Goal: Transaction & Acquisition: Purchase product/service

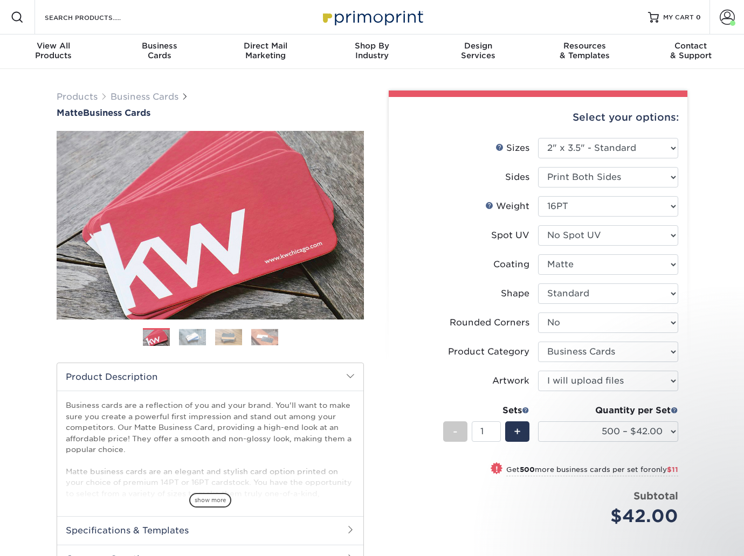
select select "2.00x3.50"
select select "0"
select select "3b5148f1-0588-4f88-a218-97bcfdce65c1"
select select "upload"
select select "500 – $42.00"
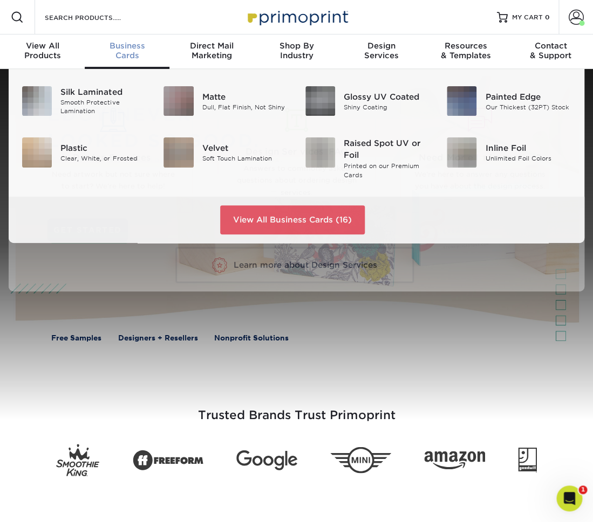
click at [130, 51] on div "Business Cards" at bounding box center [127, 50] width 85 height 19
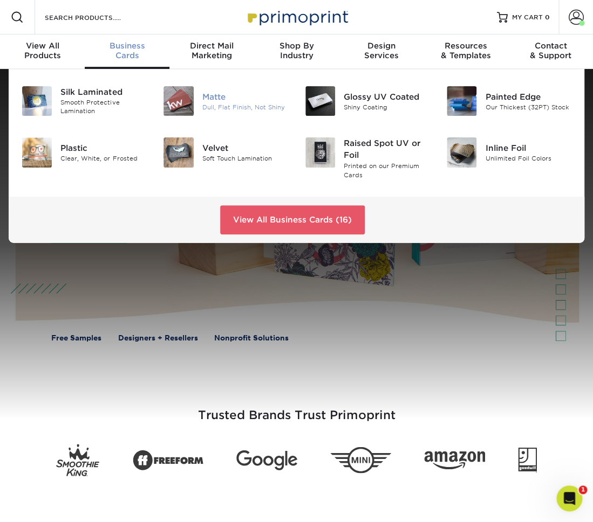
click at [232, 103] on div "Dull, Flat Finish, Not Shiny" at bounding box center [245, 106] width 86 height 9
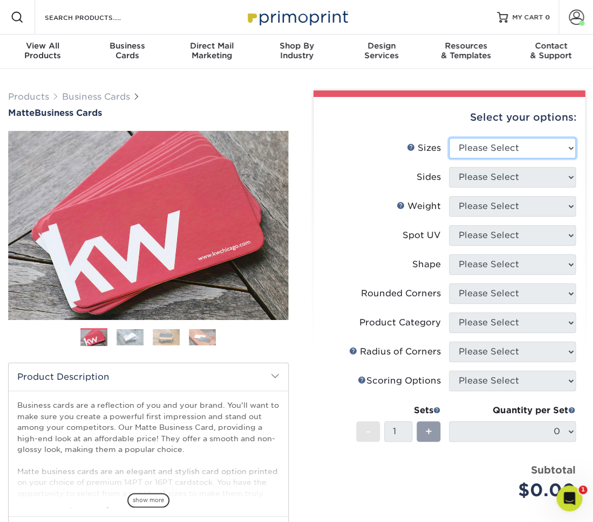
select select "2.00x3.50"
click option "2" x 3.5" - Standard" at bounding box center [0, 0] width 0 height 0
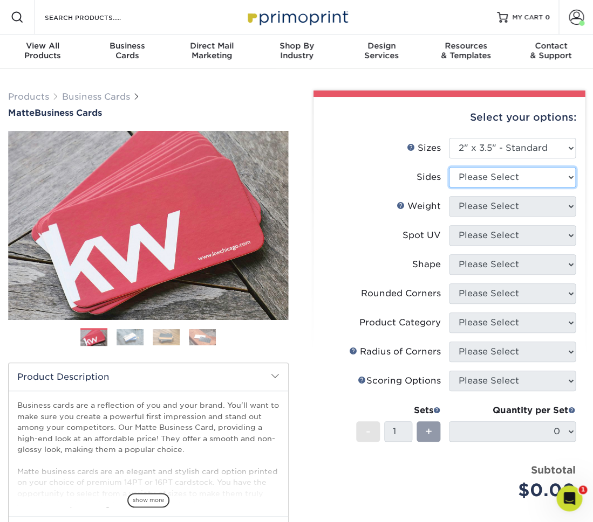
select select "13abbda7-1d64-4f25-8bb2-c179b224825d"
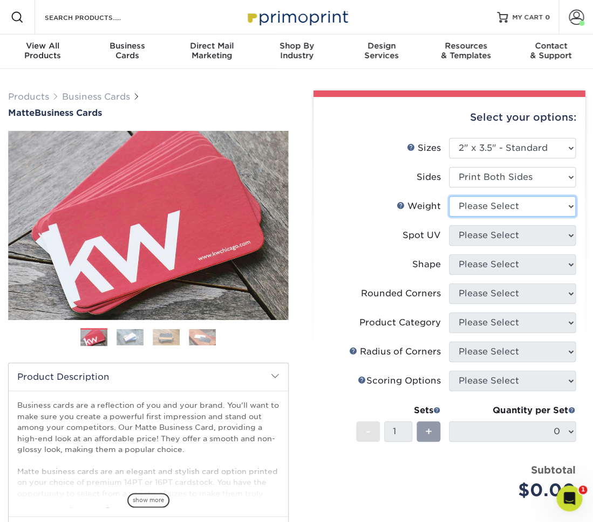
select select "16PT"
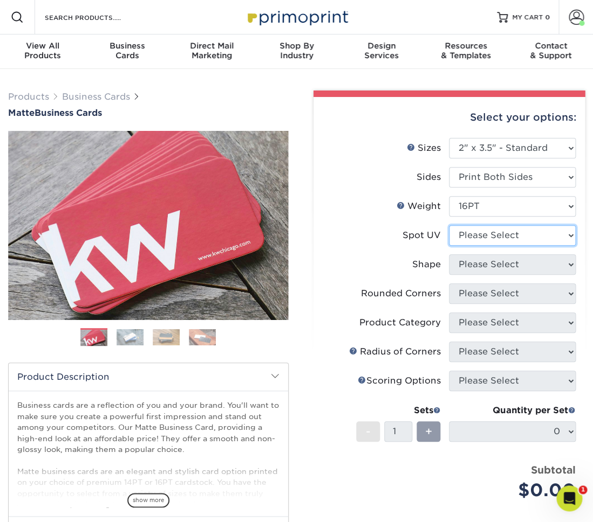
select select "3"
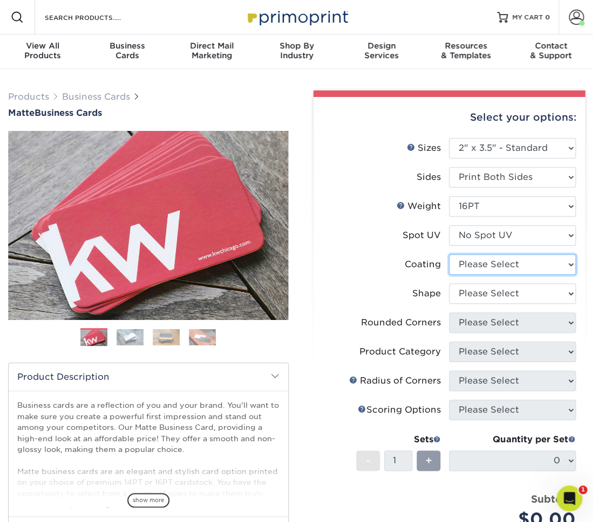
select select "121bb7b5-3b4d-429f-bd8d-bbf80e953313"
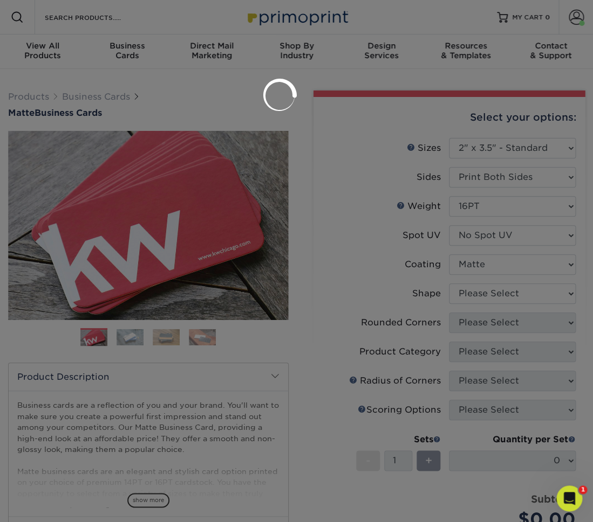
click at [520, 294] on div at bounding box center [296, 261] width 593 height 522
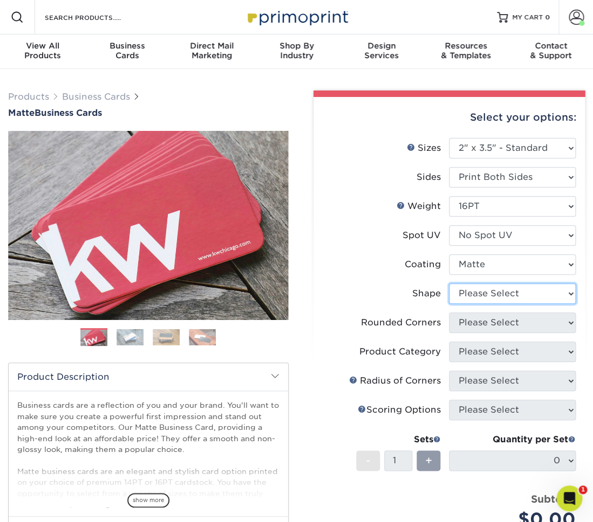
select select "standard"
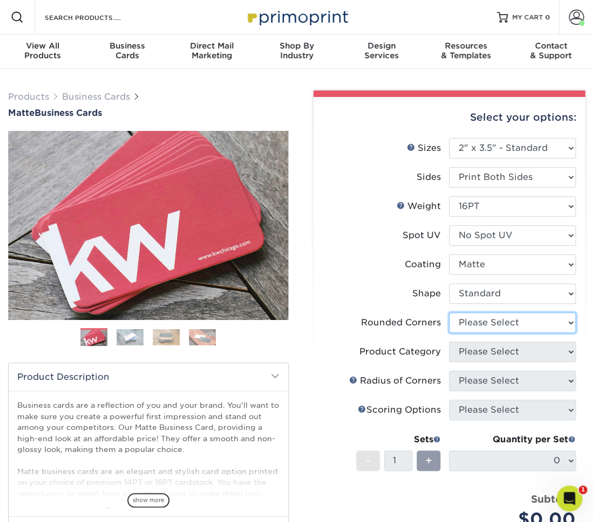
select select "0"
click option "No" at bounding box center [0, 0] width 0 height 0
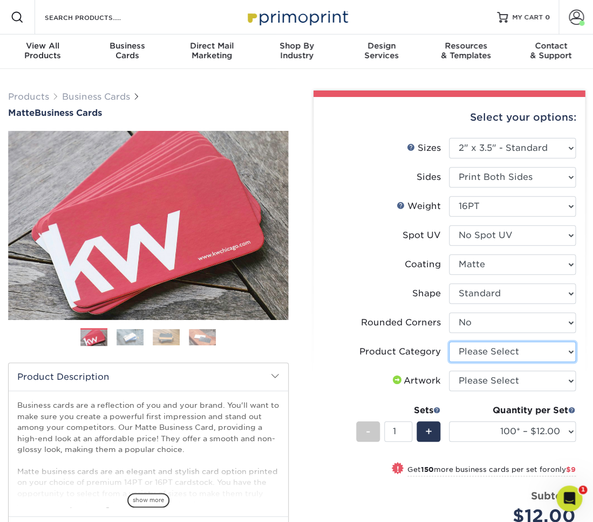
select select "3b5148f1-0588-4f88-a218-97bcfdce65c1"
click option "Business Cards" at bounding box center [0, 0] width 0 height 0
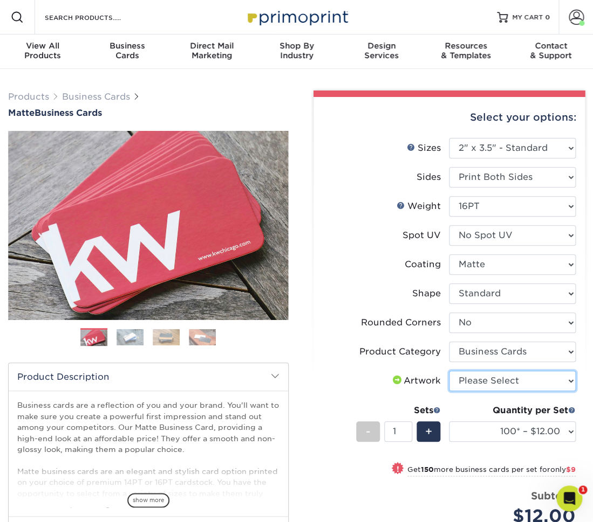
select select "upload"
click option "I will upload files" at bounding box center [0, 0] width 0 height 0
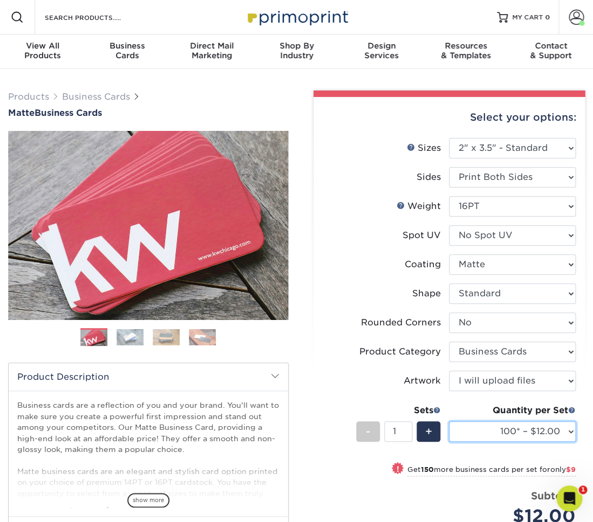
click at [449, 422] on select "100* – $12.00 250* – $21.00 500 – $42.00 1000 – $53.00 2500 – $95.00 5000 – $18…" at bounding box center [512, 432] width 127 height 20
select select "250* – $21.00"
click option "250* – $21.00" at bounding box center [0, 0] width 0 height 0
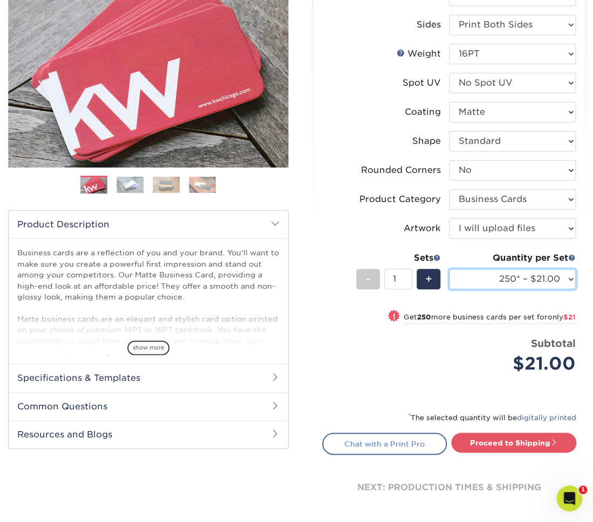
scroll to position [169, 0]
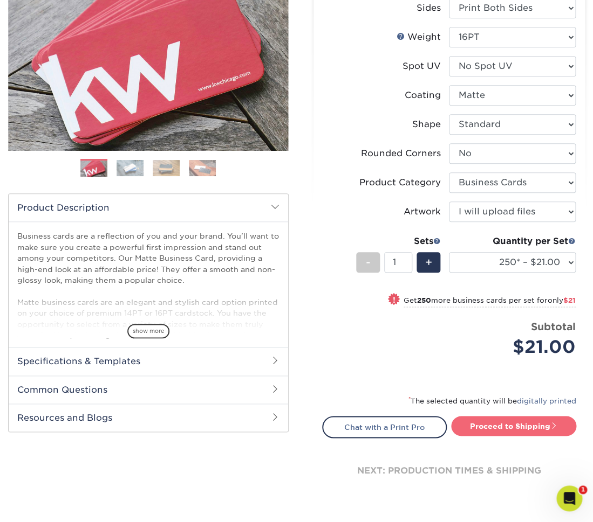
drag, startPoint x: 514, startPoint y: 431, endPoint x: 508, endPoint y: 429, distance: 6.3
click at [513, 431] on link "Proceed to Shipping" at bounding box center [513, 425] width 125 height 19
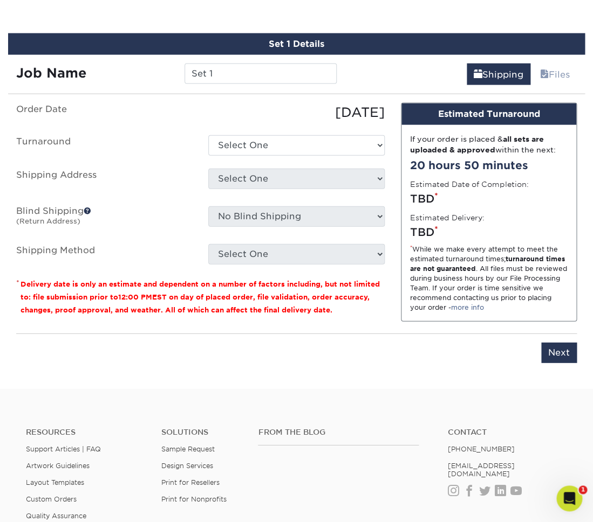
scroll to position [615, 0]
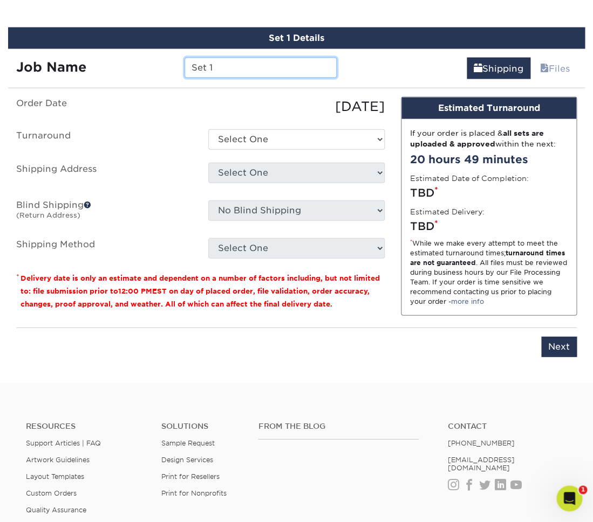
drag, startPoint x: 230, startPoint y: 65, endPoint x: 155, endPoint y: 62, distance: 75.0
click at [184, 62] on input "Set 1" at bounding box center [260, 68] width 152 height 20
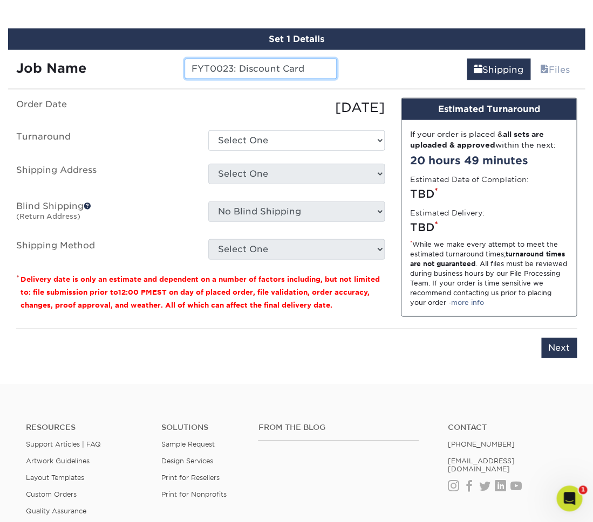
type input "FYT0023: Discount Card"
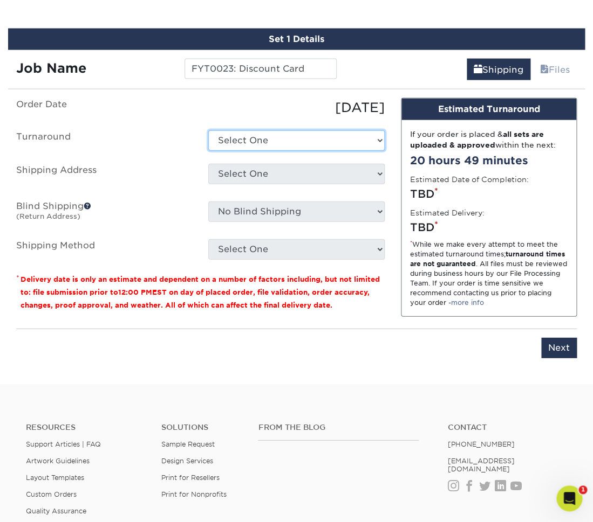
select select "23721297-b68b-4846-ba83-3171e6bd9d78"
click option "2-4 Business Days" at bounding box center [0, 0] width 0 height 0
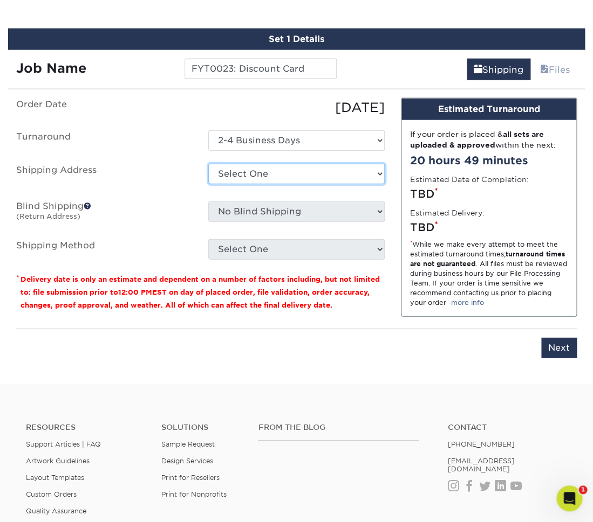
click at [208, 164] on select "Select One Aegis ARBILL BELLA BessieIzzy Bikesport Budget Concrete Budget Maint…" at bounding box center [296, 174] width 176 height 20
select select "189604"
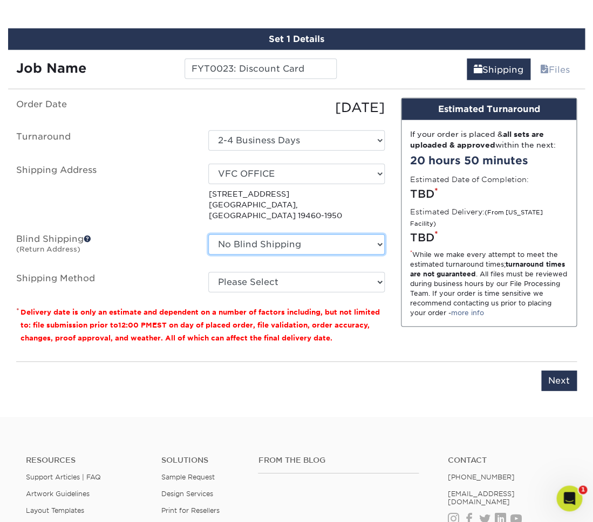
click at [208, 235] on select "No Blind Shipping Aegis ARBILL BELLA BessieIzzy Bikesport Budget Concrete Budge…" at bounding box center [296, 245] width 176 height 20
select select "189604"
click option "VFC OFFICE" at bounding box center [0, 0] width 0 height 0
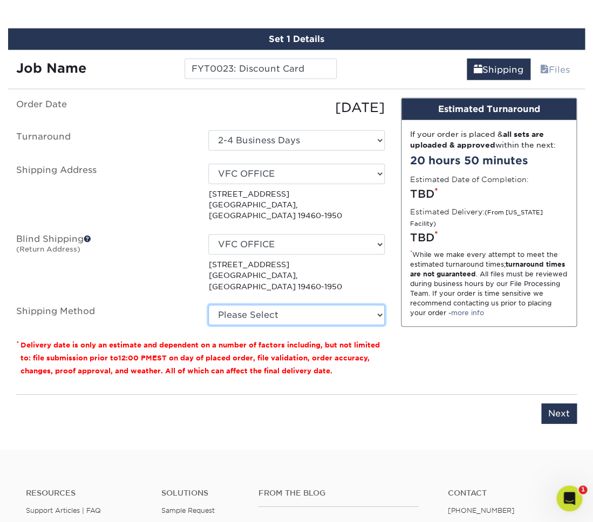
select select "03"
click option "Ground Shipping (+$7.84)" at bounding box center [0, 0] width 0 height 0
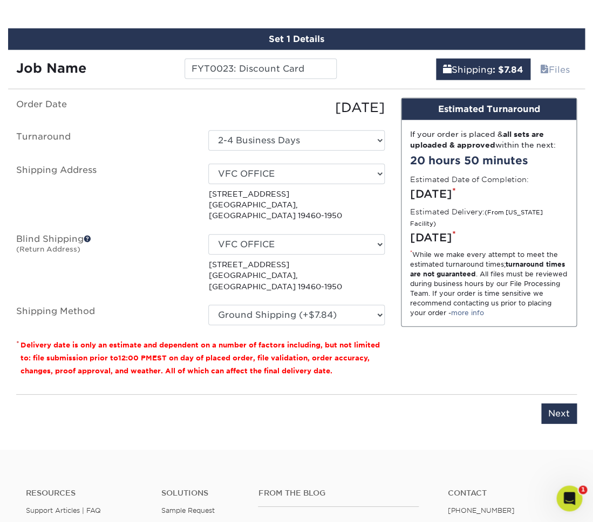
drag, startPoint x: 143, startPoint y: 276, endPoint x: 140, endPoint y: 267, distance: 9.4
click at [144, 276] on ul "Order Date 08/14/2025 Turnaround Select One 2-4 Business Days 2 Day Next Busine…" at bounding box center [200, 212] width 368 height 228
click at [561, 404] on input "Next" at bounding box center [559, 414] width 36 height 20
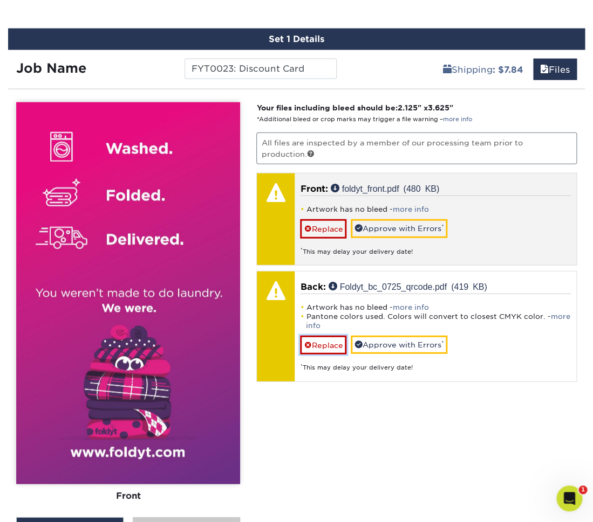
drag, startPoint x: 325, startPoint y: 346, endPoint x: 326, endPoint y: 240, distance: 105.7
click at [327, 345] on link "Replace" at bounding box center [323, 345] width 46 height 19
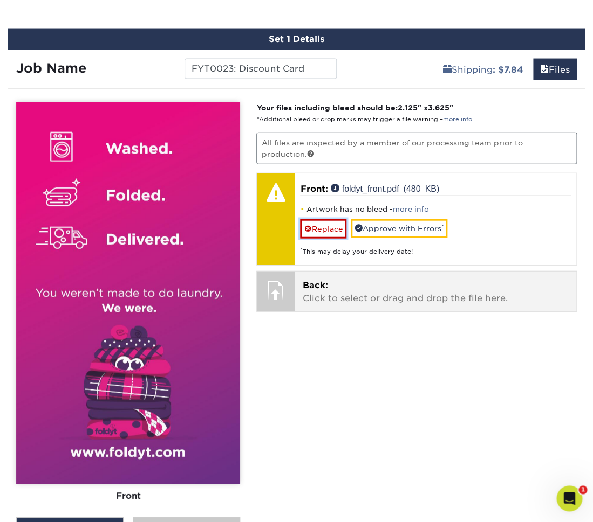
click at [329, 229] on link "Replace" at bounding box center [323, 228] width 46 height 19
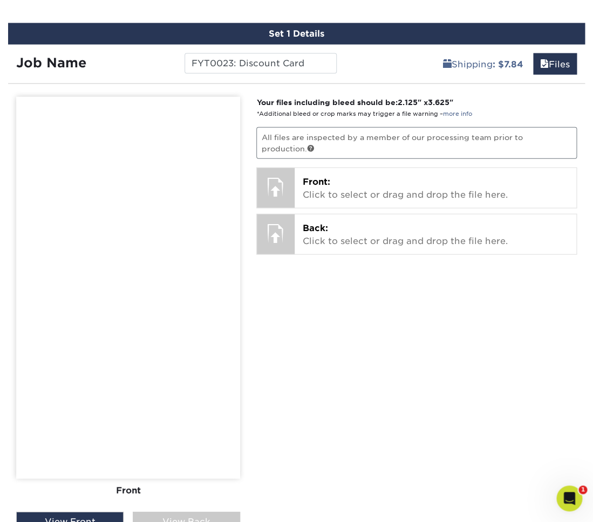
scroll to position [624, 0]
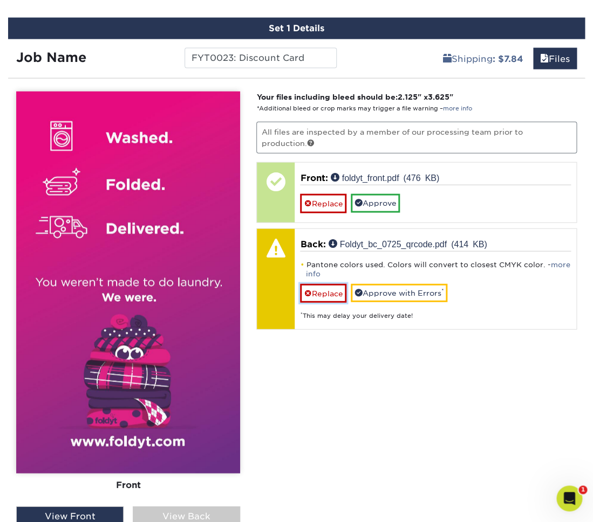
click at [323, 296] on link "Replace" at bounding box center [323, 293] width 46 height 19
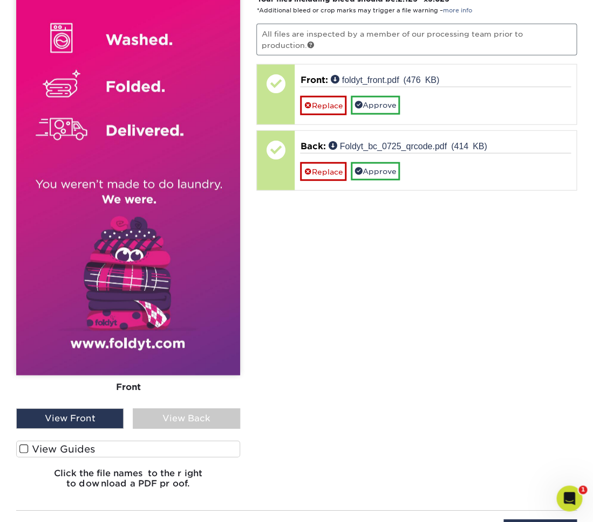
scroll to position [716, 0]
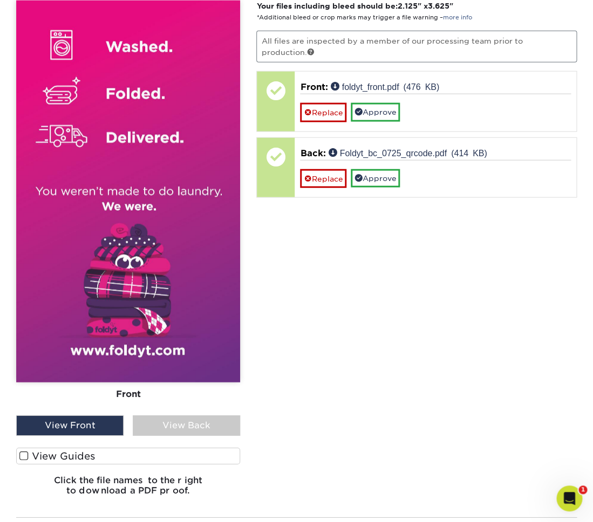
click at [194, 431] on div "View Back" at bounding box center [186, 426] width 107 height 20
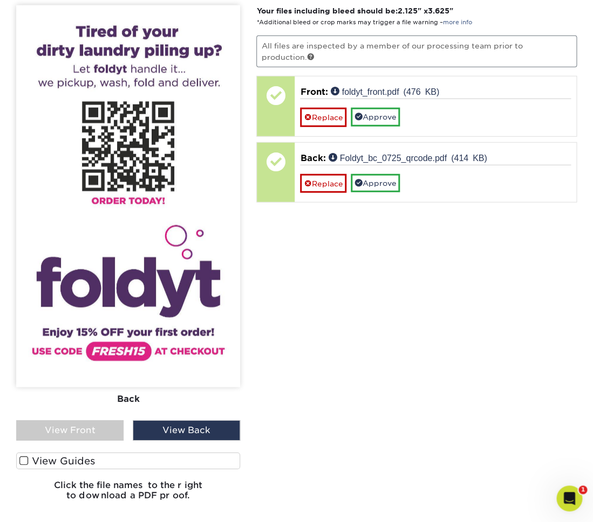
scroll to position [710, 0]
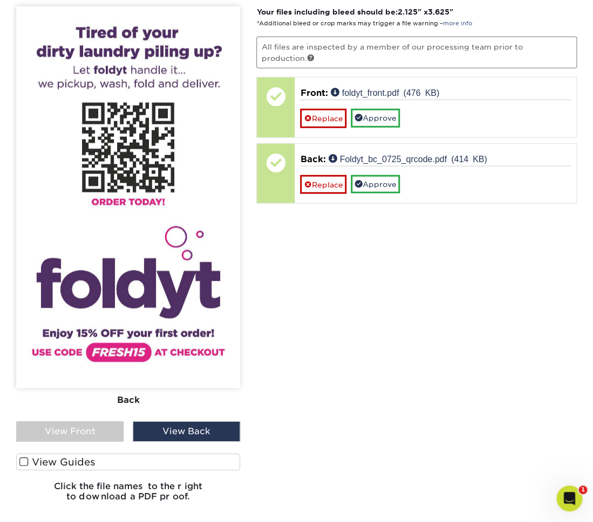
click at [91, 431] on div "View Front" at bounding box center [69, 432] width 107 height 20
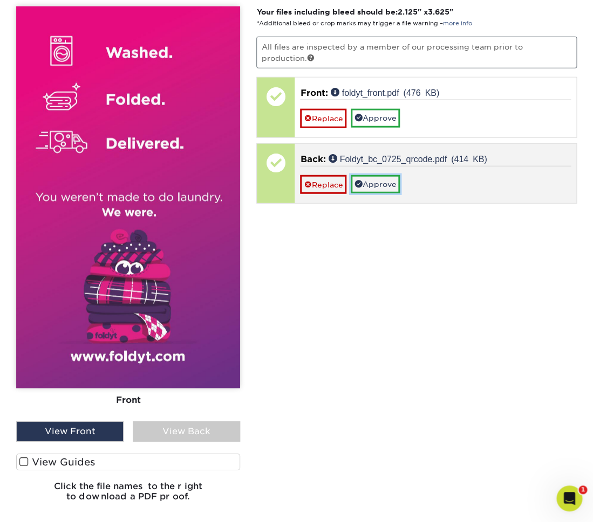
drag, startPoint x: 375, startPoint y: 185, endPoint x: 375, endPoint y: 179, distance: 5.9
click at [375, 184] on link "Approve" at bounding box center [374, 184] width 49 height 18
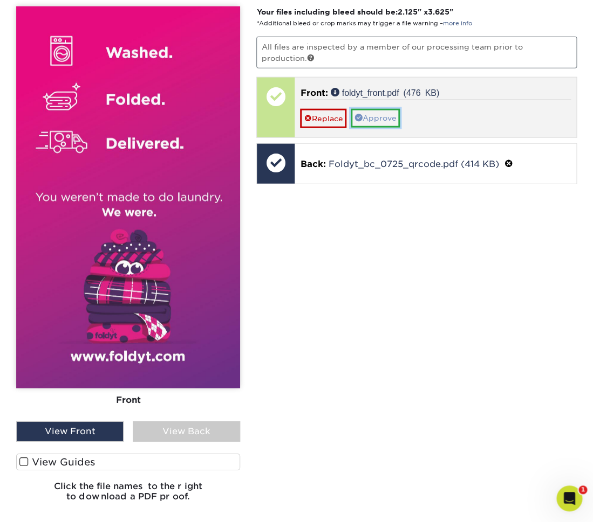
click at [387, 118] on link "Approve" at bounding box center [374, 118] width 49 height 18
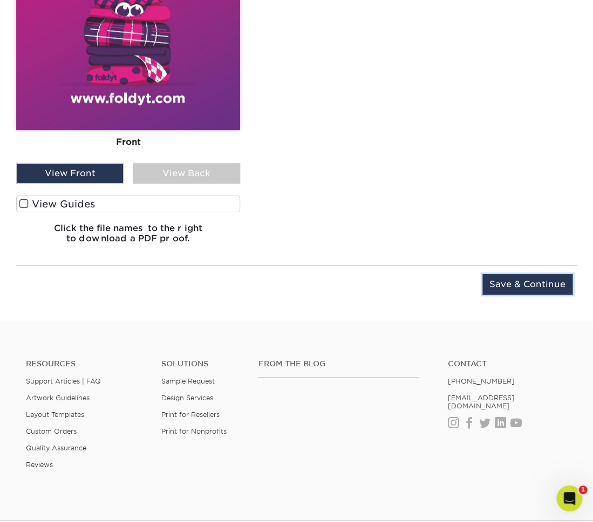
drag, startPoint x: 550, startPoint y: 279, endPoint x: 548, endPoint y: 287, distance: 8.2
click at [550, 279] on input "Save & Continue" at bounding box center [527, 284] width 90 height 20
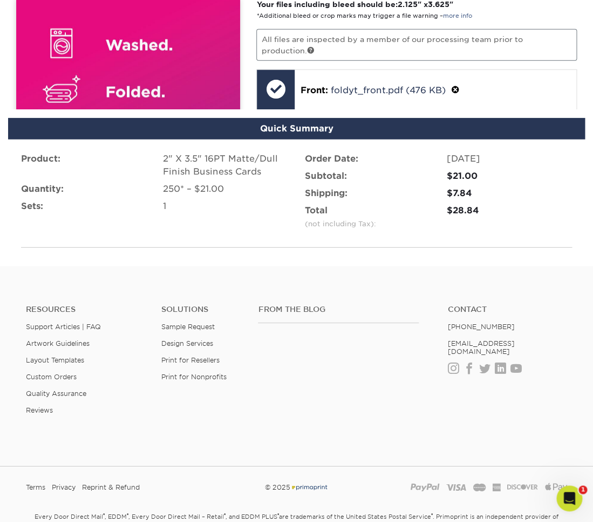
scroll to position [693, 0]
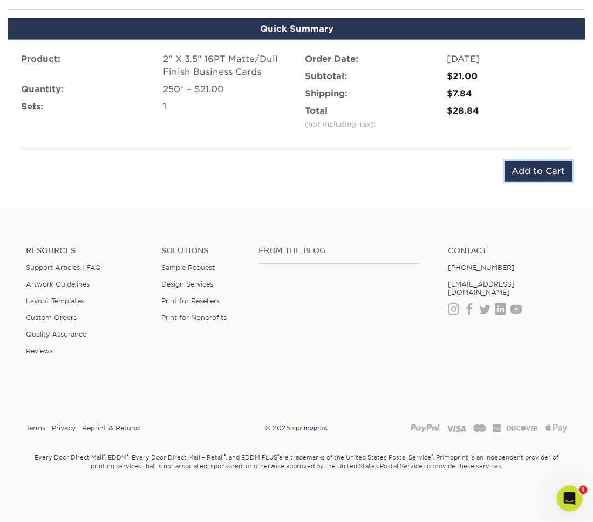
drag, startPoint x: 547, startPoint y: 173, endPoint x: 539, endPoint y: 173, distance: 8.6
click at [547, 173] on input "Add to Cart" at bounding box center [537, 171] width 67 height 20
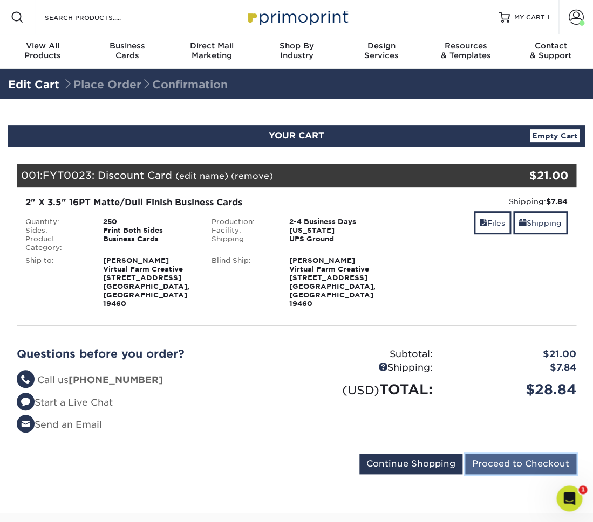
click at [541, 454] on input "Proceed to Checkout" at bounding box center [520, 464] width 111 height 20
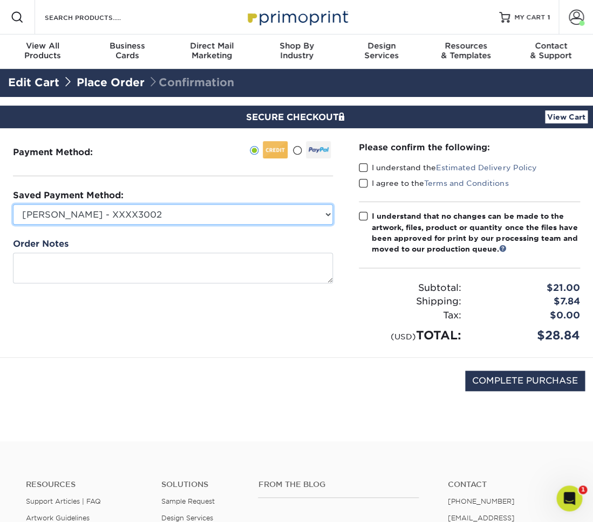
select select "73514"
click option "[PERSON_NAME] - XXXX3592" at bounding box center [0, 0] width 0 height 0
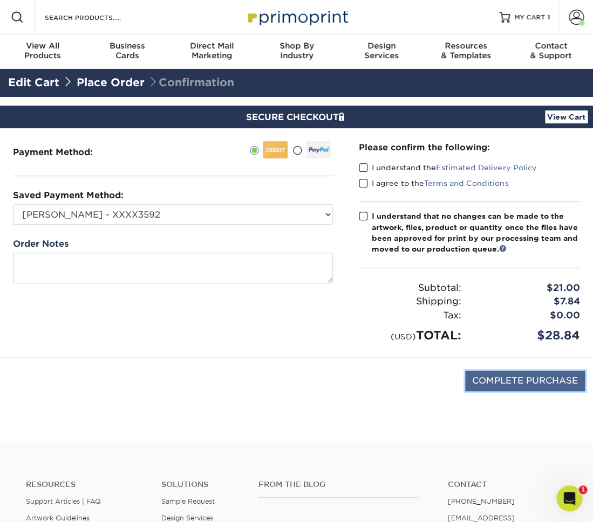
click at [530, 382] on input "COMPLETE PURCHASE" at bounding box center [525, 381] width 120 height 20
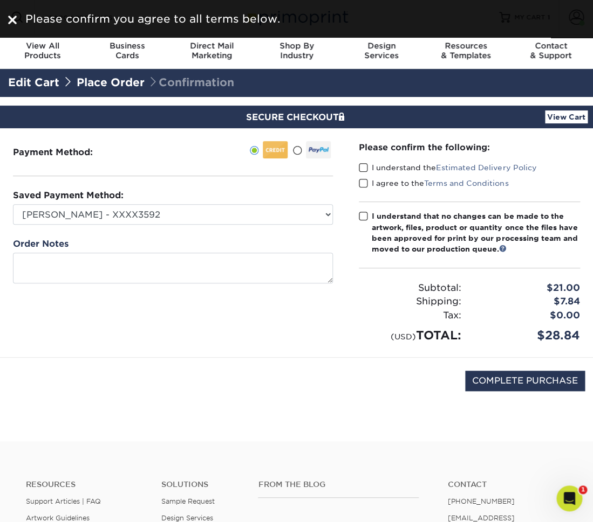
drag, startPoint x: 364, startPoint y: 169, endPoint x: 362, endPoint y: 180, distance: 11.4
click at [364, 169] on span at bounding box center [363, 168] width 9 height 10
click at [362, 180] on span at bounding box center [363, 183] width 9 height 10
click at [0, 0] on input "I agree to the Terms and Conditions" at bounding box center [0, 0] width 0 height 0
drag, startPoint x: 364, startPoint y: 166, endPoint x: 363, endPoint y: 194, distance: 27.5
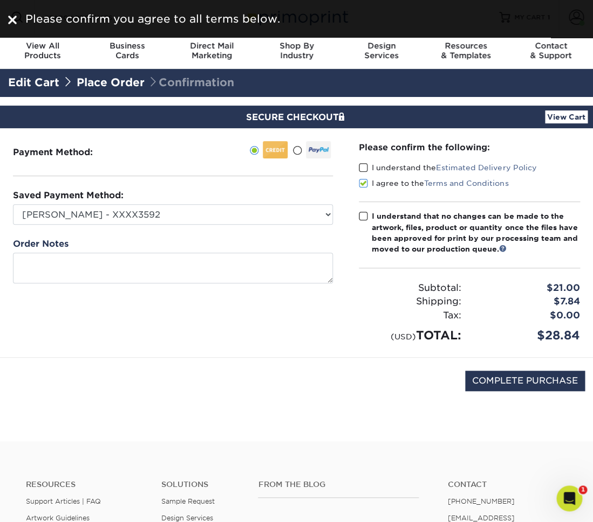
click at [364, 167] on span at bounding box center [363, 168] width 9 height 10
click at [0, 0] on input "I understand the Estimated Delivery Policy" at bounding box center [0, 0] width 0 height 0
drag, startPoint x: 368, startPoint y: 216, endPoint x: 415, endPoint y: 275, distance: 75.6
click at [368, 216] on label "I understand that no changes can be made to the artwork, files, product or quan…" at bounding box center [469, 233] width 221 height 44
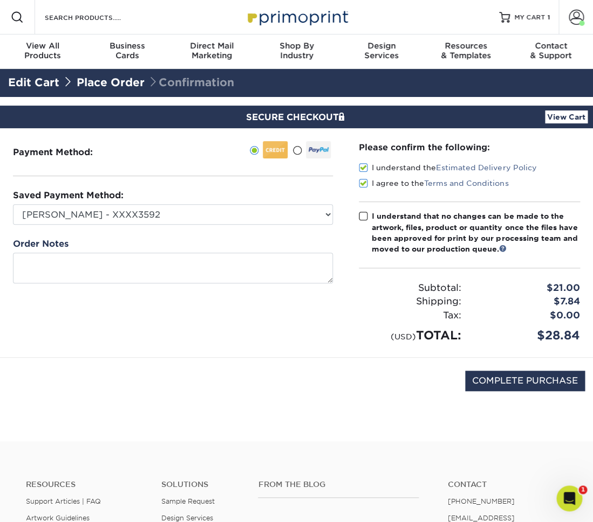
click at [363, 214] on span at bounding box center [363, 216] width 9 height 10
drag, startPoint x: 359, startPoint y: 214, endPoint x: 364, endPoint y: 219, distance: 8.4
click at [360, 216] on div "Please confirm the following: I understand the Estimated Delivery Policy I agre…" at bounding box center [469, 242] width 247 height 229
click at [364, 219] on span at bounding box center [363, 216] width 9 height 10
click at [0, 0] on input "I understand that no changes can be made to the artwork, files, product or quan…" at bounding box center [0, 0] width 0 height 0
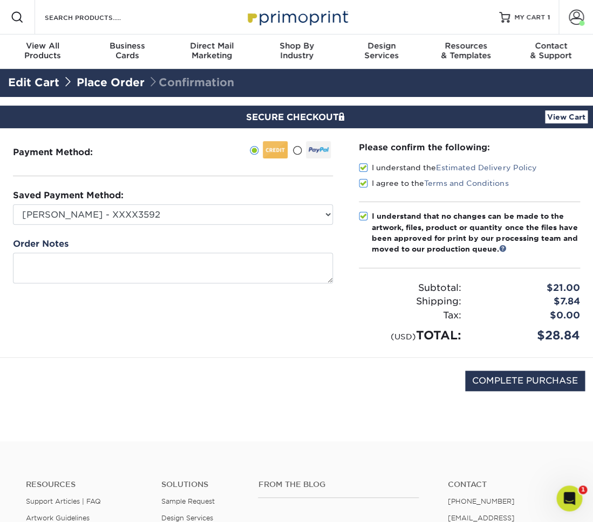
click at [522, 363] on div "COMPLETE PURCHASE" at bounding box center [296, 387] width 576 height 58
drag, startPoint x: 526, startPoint y: 375, endPoint x: 532, endPoint y: 380, distance: 8.1
click at [528, 378] on input "COMPLETE PURCHASE" at bounding box center [525, 381] width 120 height 20
type input "PROCESSING, PLEASE WAIT..."
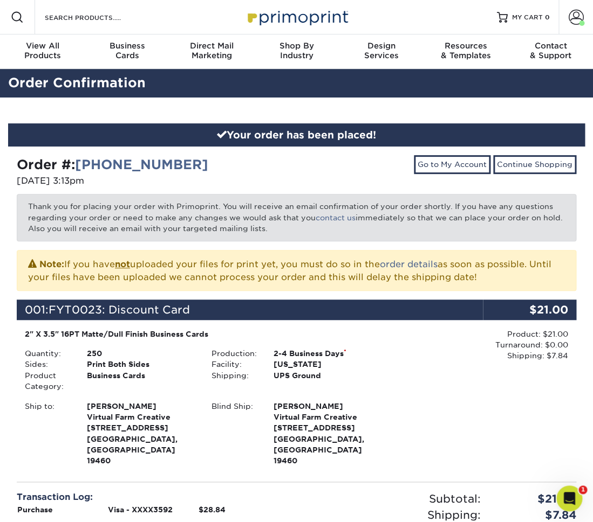
click at [225, 159] on div "Order #: [PHONE_NUMBER]" at bounding box center [153, 164] width 272 height 19
drag, startPoint x: 88, startPoint y: 169, endPoint x: 208, endPoint y: 196, distance: 122.7
click at [0, 166] on div "Resources Menu Search Products Account [PERSON_NAME] Account Dashboard Active O…" at bounding box center [296, 491] width 593 height 983
copy strong "Order #: [PHONE_NUMBER]"
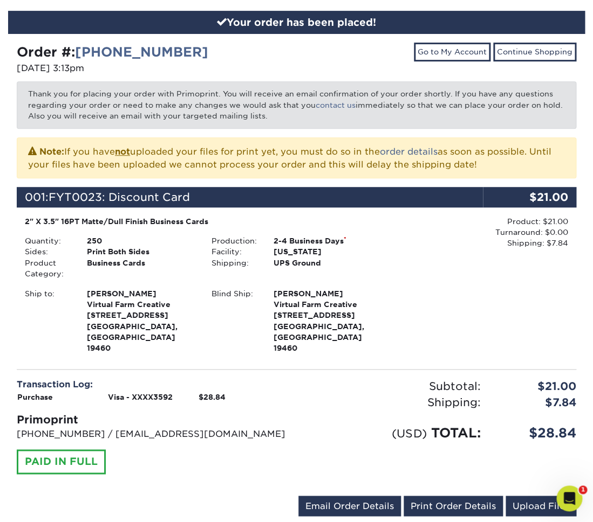
scroll to position [118, 0]
